Goal: Task Accomplishment & Management: Manage account settings

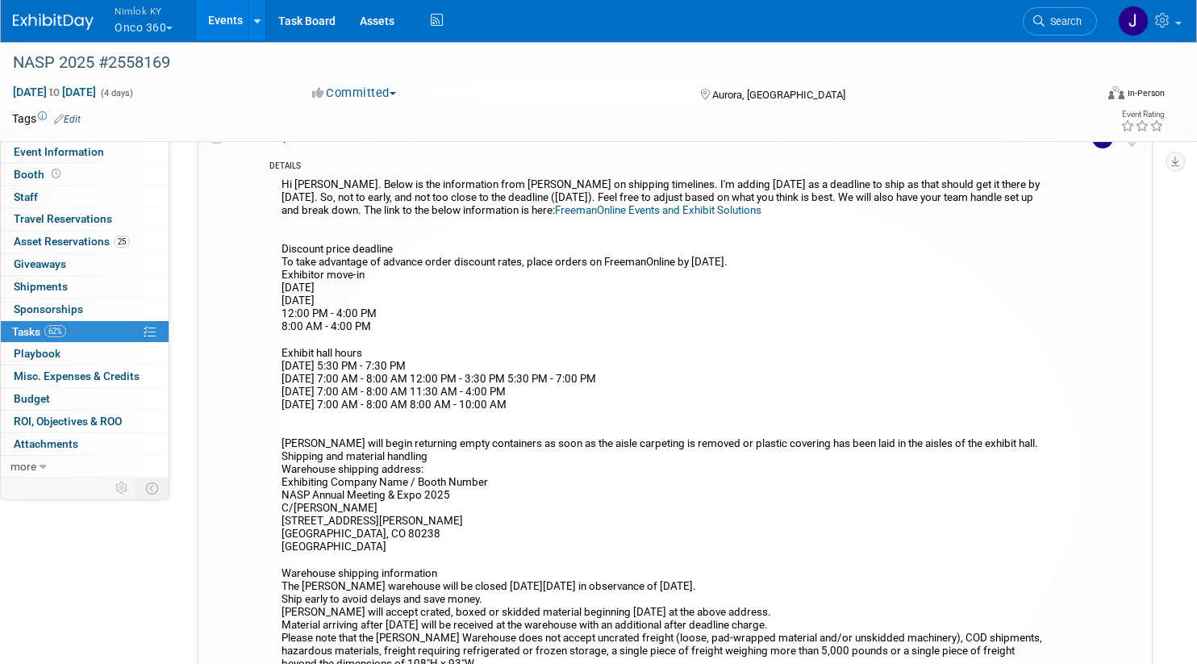
scroll to position [336, 0]
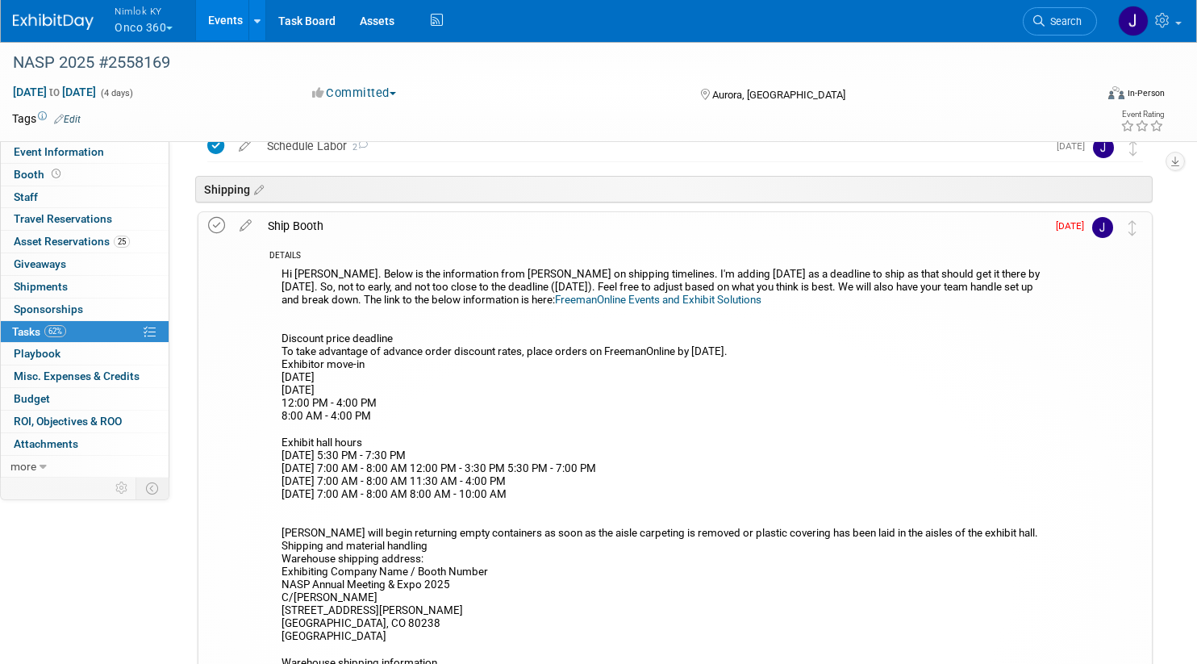
click at [219, 223] on icon at bounding box center [216, 225] width 17 height 17
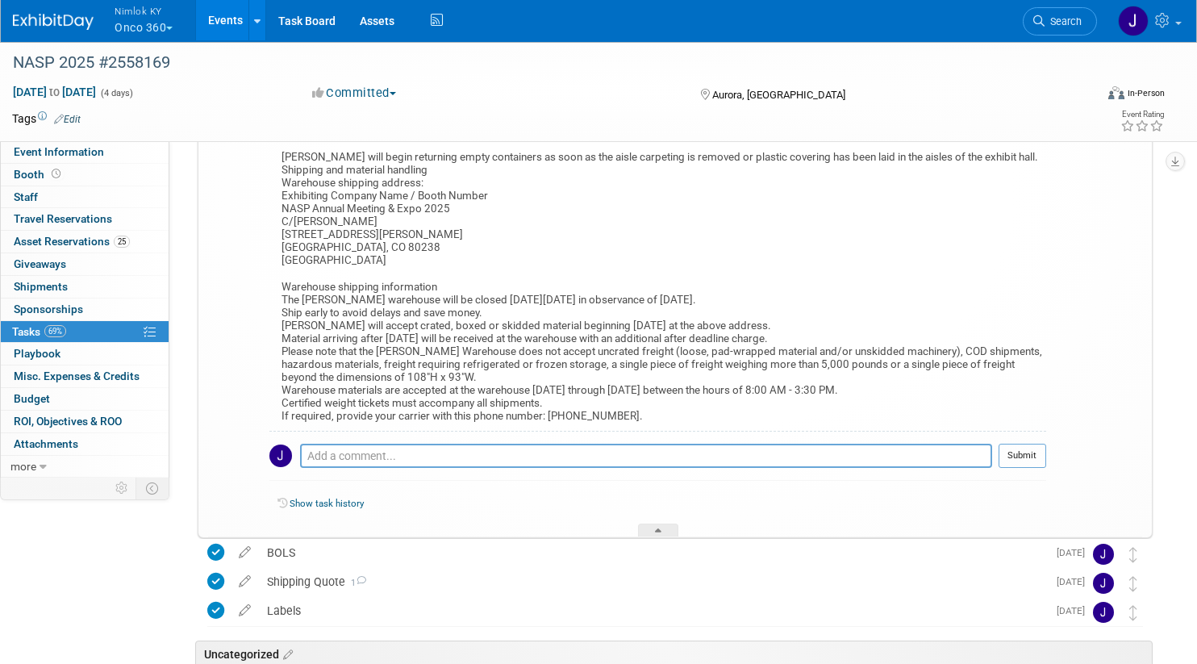
scroll to position [756, 0]
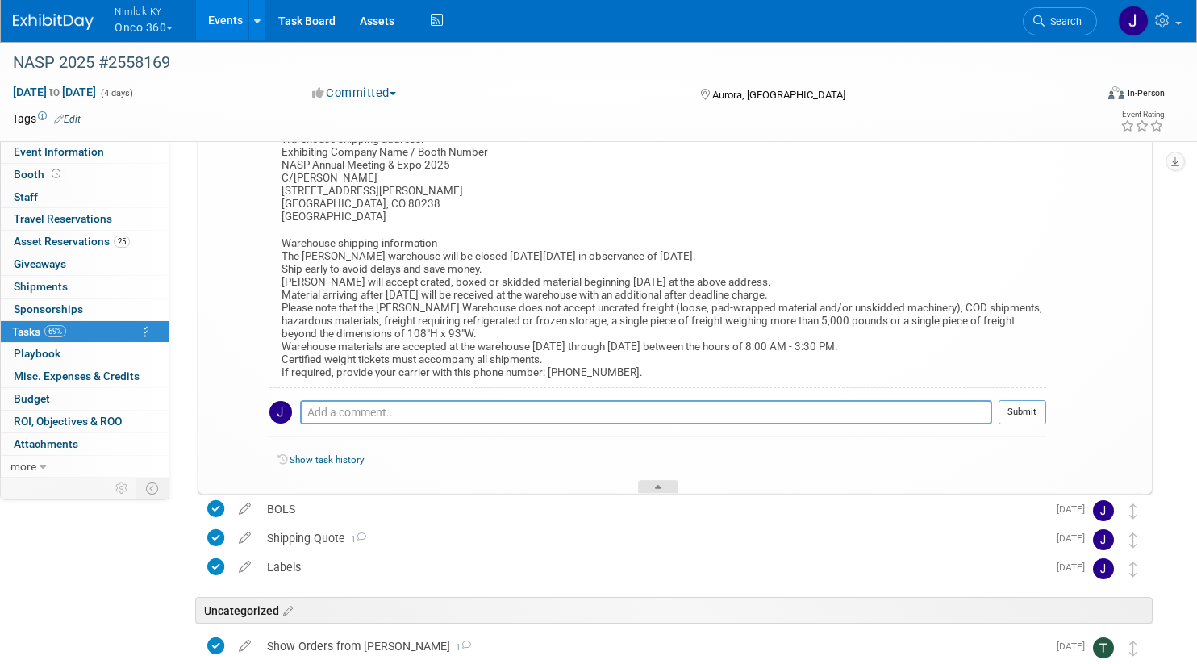
click at [664, 483] on div at bounding box center [658, 487] width 40 height 14
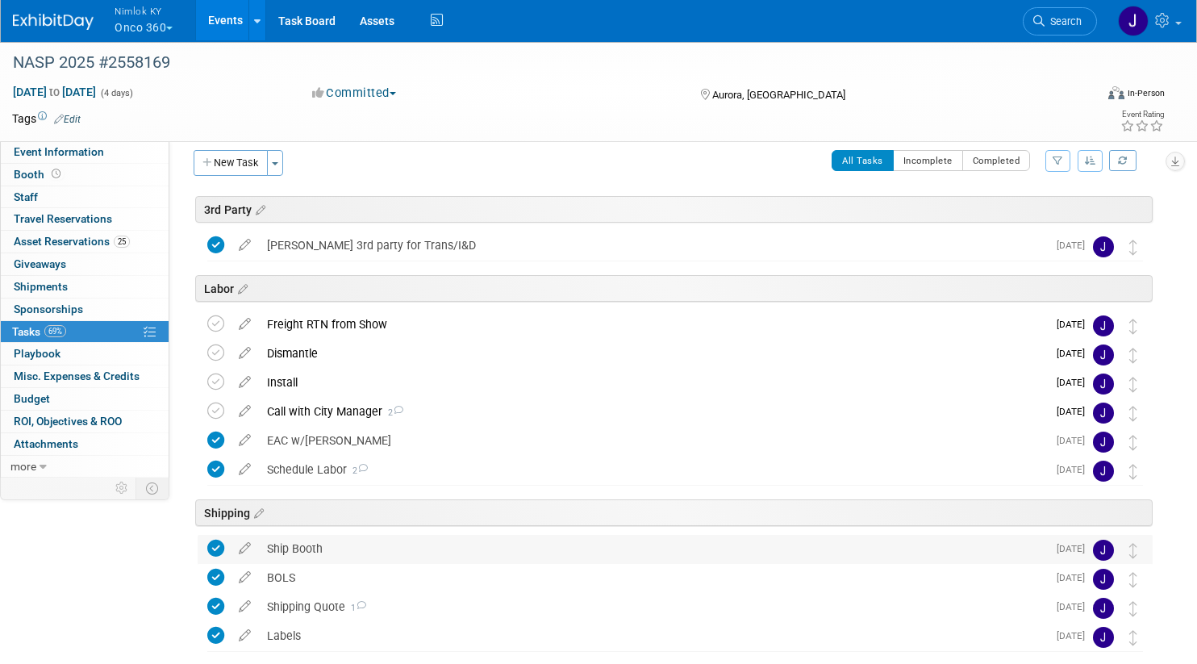
scroll to position [0, 0]
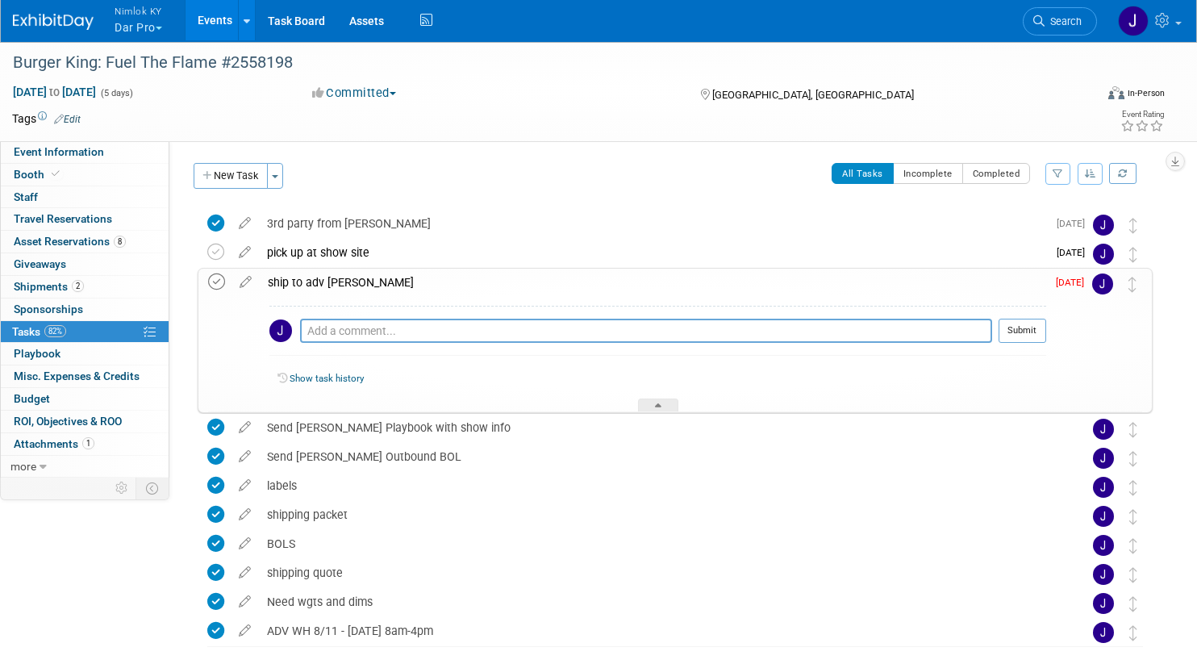
click at [216, 280] on icon at bounding box center [216, 281] width 17 height 17
